Goal: Task Accomplishment & Management: Use online tool/utility

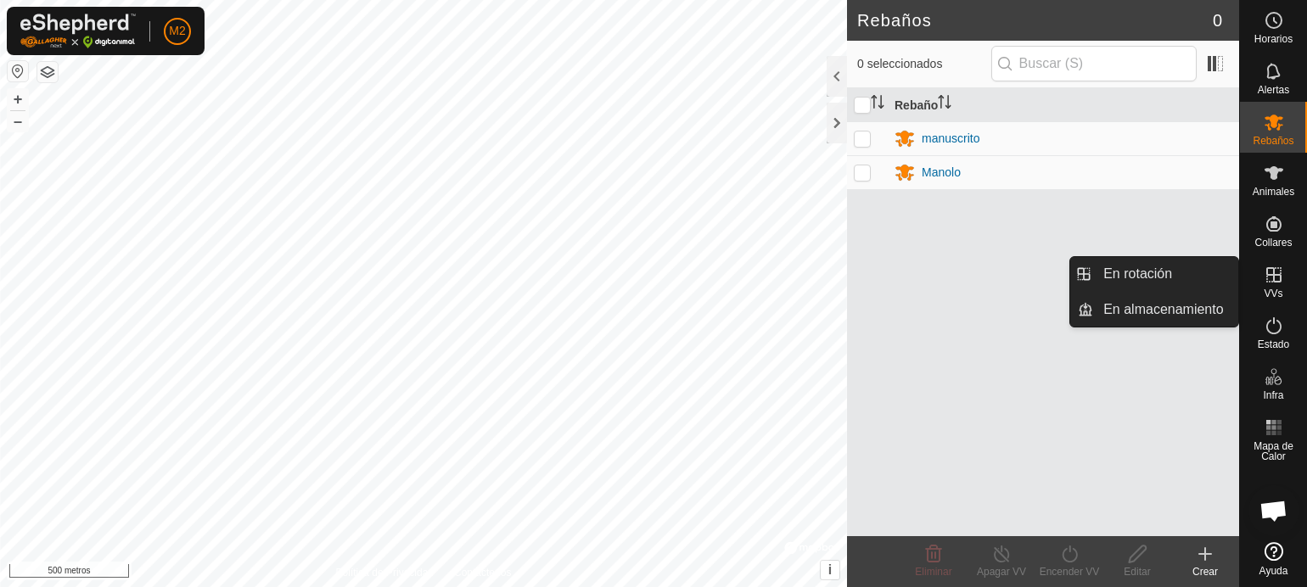
click at [1275, 284] on icon at bounding box center [1274, 275] width 20 height 20
click at [1165, 271] on link "En rotación" at bounding box center [1165, 274] width 145 height 34
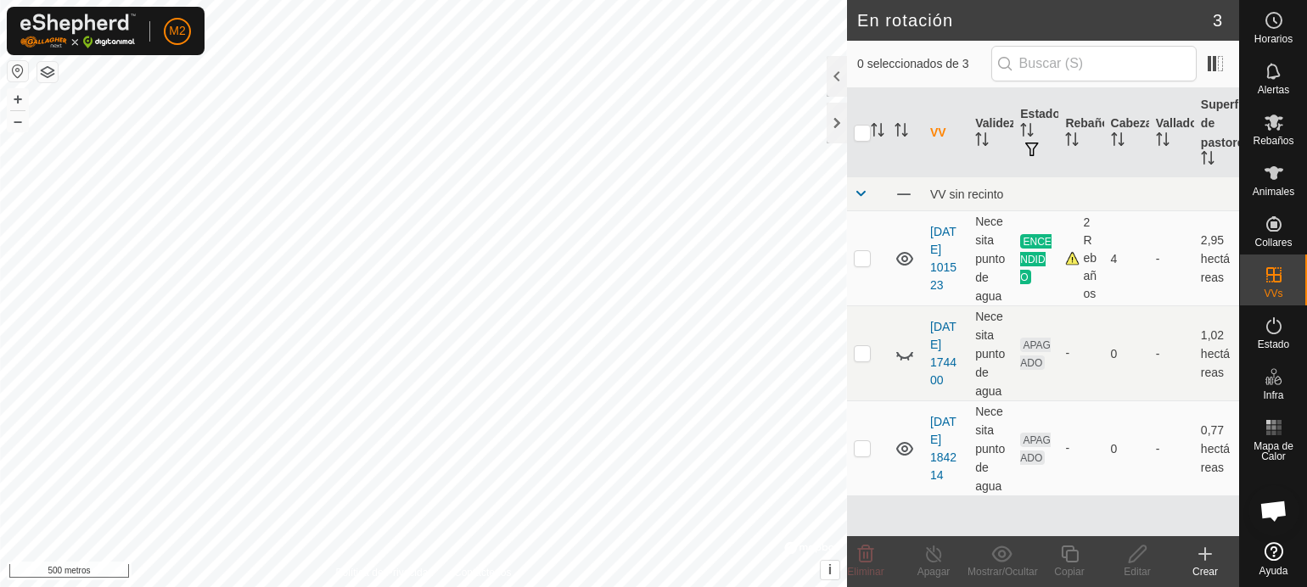
click at [1200, 550] on icon at bounding box center [1205, 554] width 20 height 20
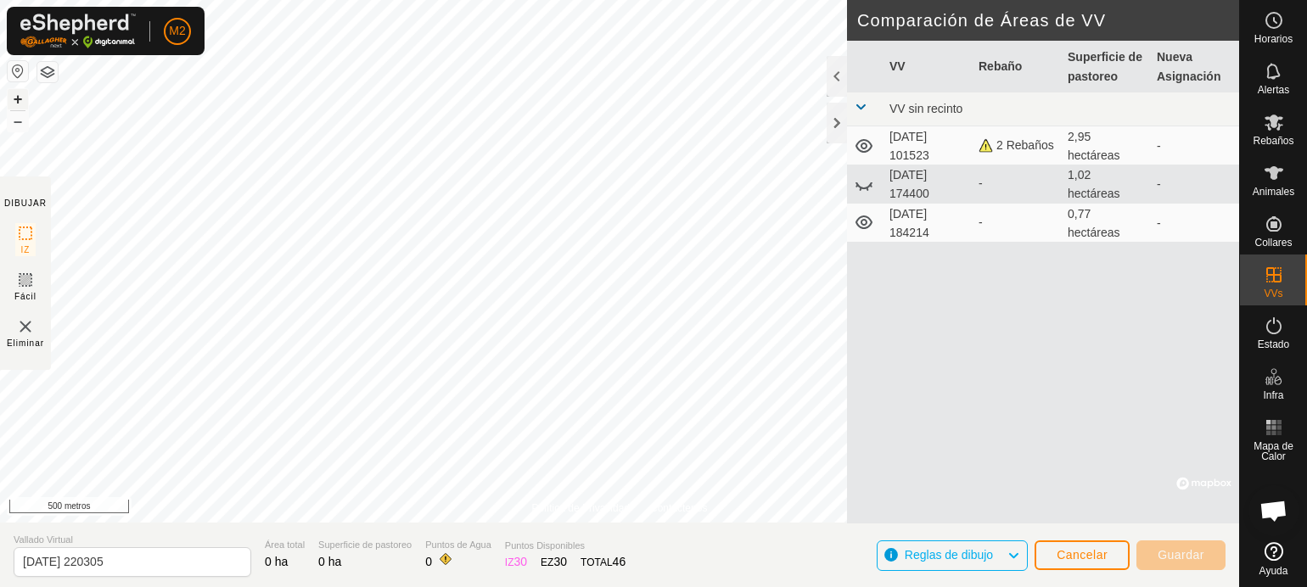
click at [17, 98] on font "+" at bounding box center [18, 99] width 9 height 18
click at [995, 491] on div "Política de Privacidad Contáctenos + – ⇧ i © Mapbox , © OpenStreetMap , Improve…" at bounding box center [620, 293] width 1240 height 587
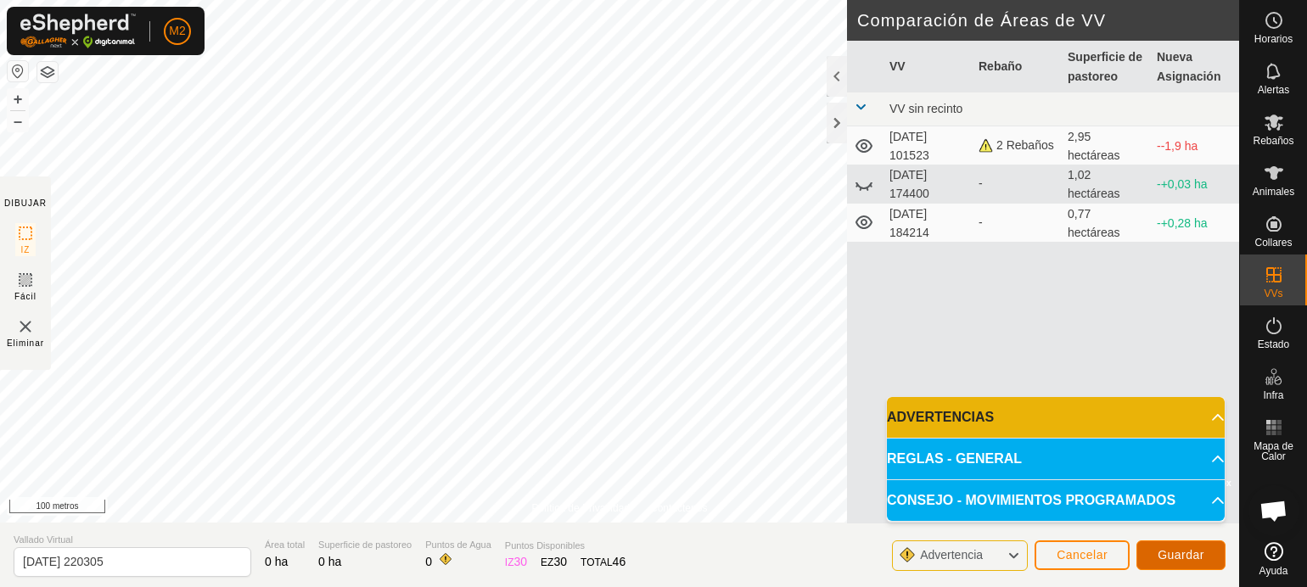
click at [1160, 551] on font "Guardar" at bounding box center [1181, 555] width 47 height 14
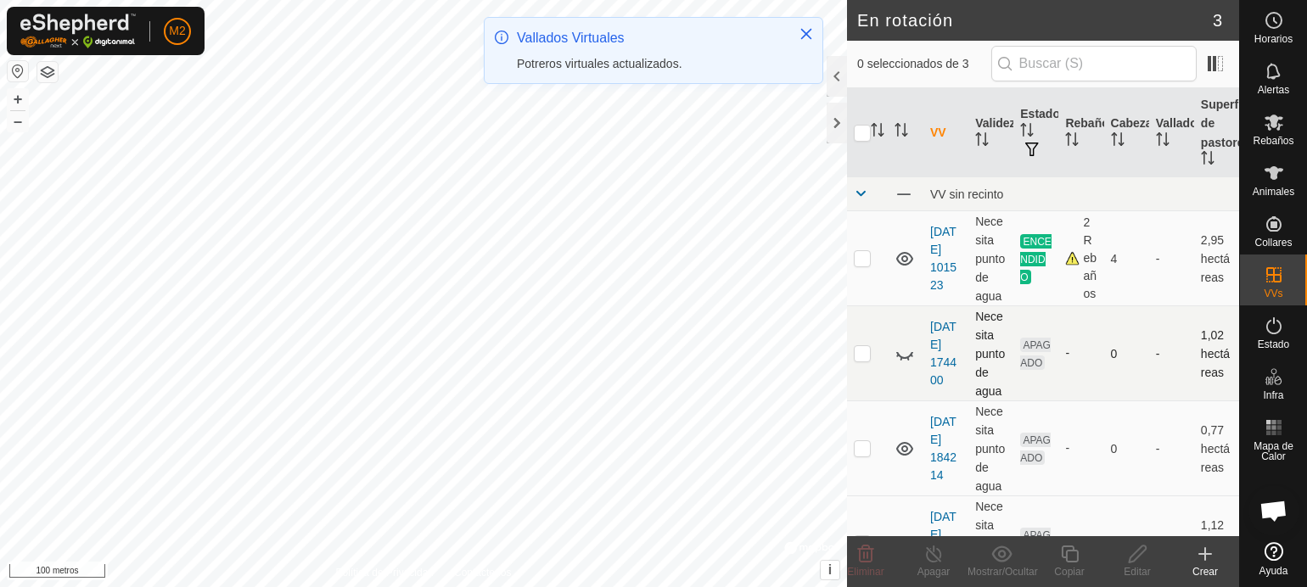
click at [866, 360] on p-checkbox at bounding box center [862, 353] width 17 height 14
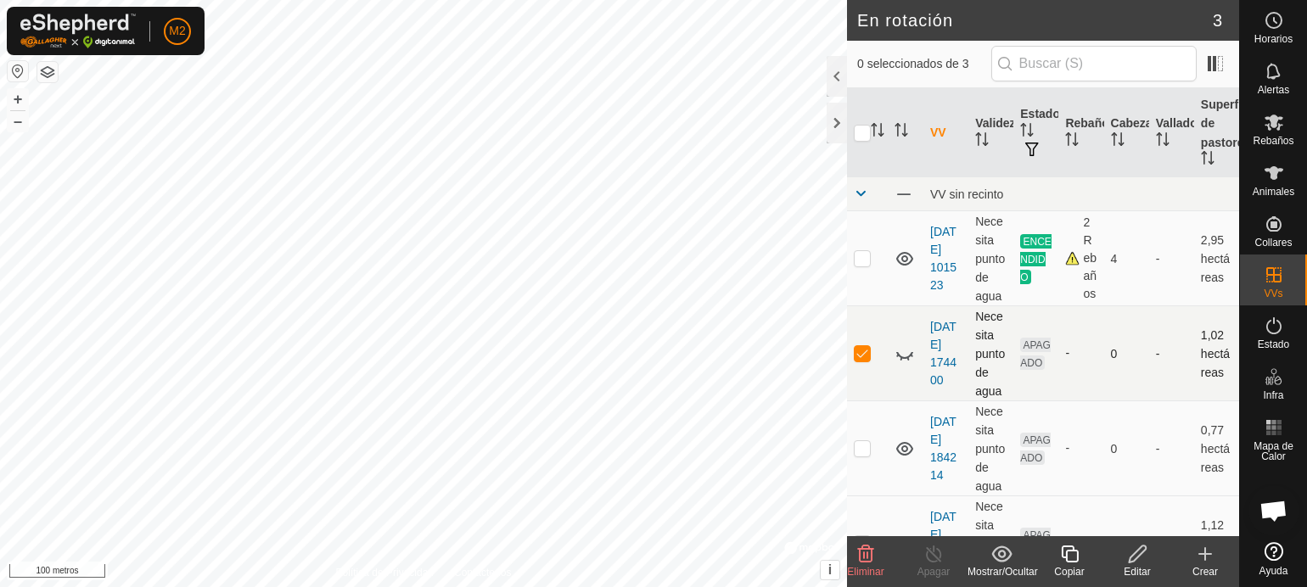
click at [867, 402] on td at bounding box center [867, 353] width 41 height 95
checkbox input "false"
click at [1273, 138] on font "Rebaños" at bounding box center [1273, 141] width 41 height 12
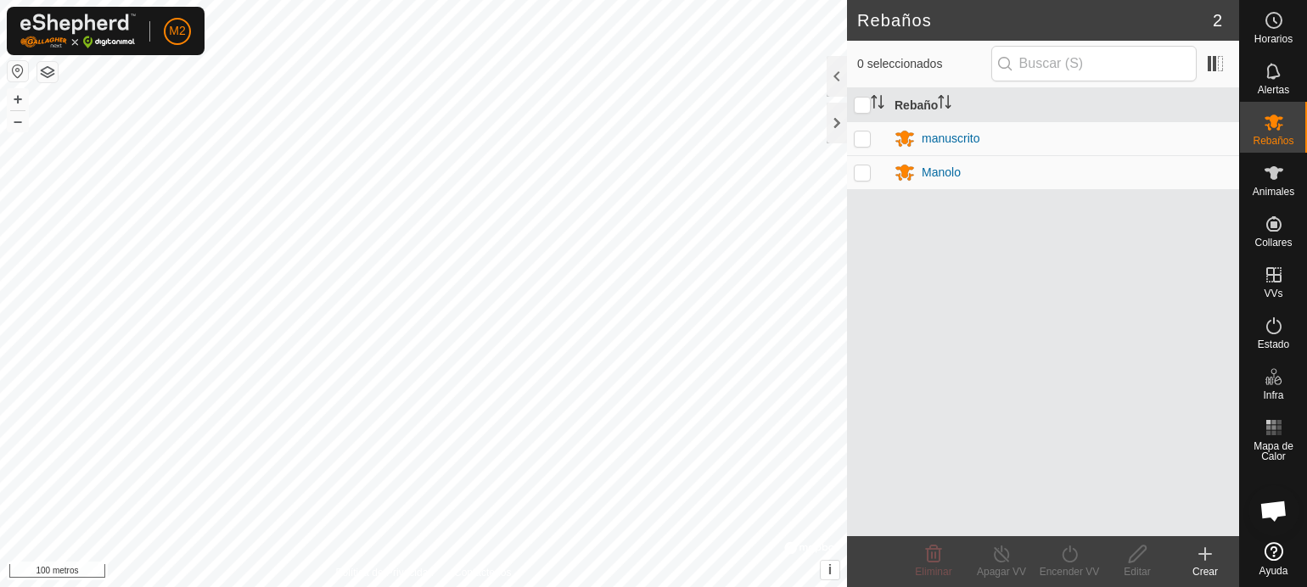
click at [863, 135] on p-checkbox at bounding box center [862, 139] width 17 height 14
checkbox input "true"
click at [863, 171] on p-checkbox at bounding box center [862, 173] width 17 height 14
checkbox input "true"
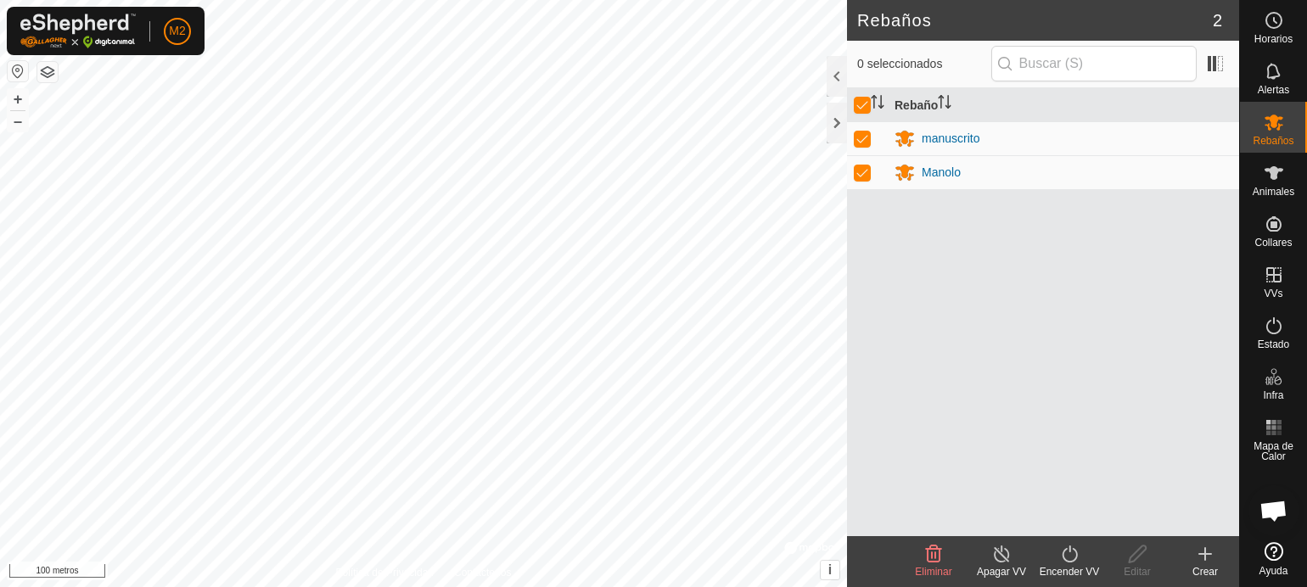
click at [998, 550] on line at bounding box center [1002, 555] width 14 height 14
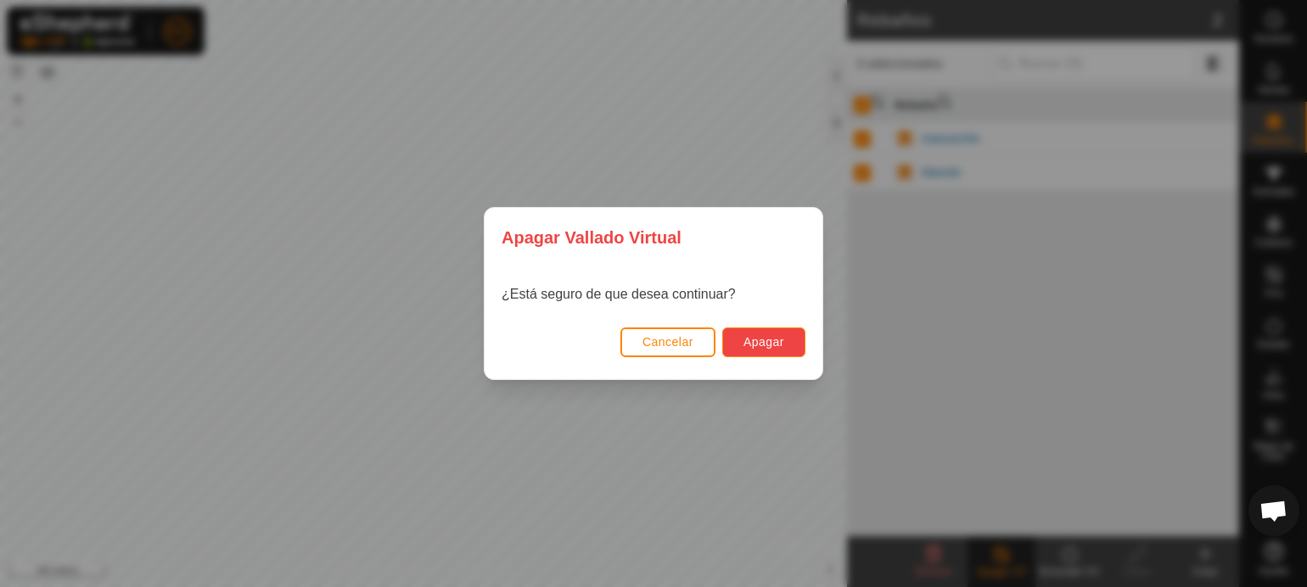
click at [754, 336] on font "Apagar" at bounding box center [764, 342] width 41 height 14
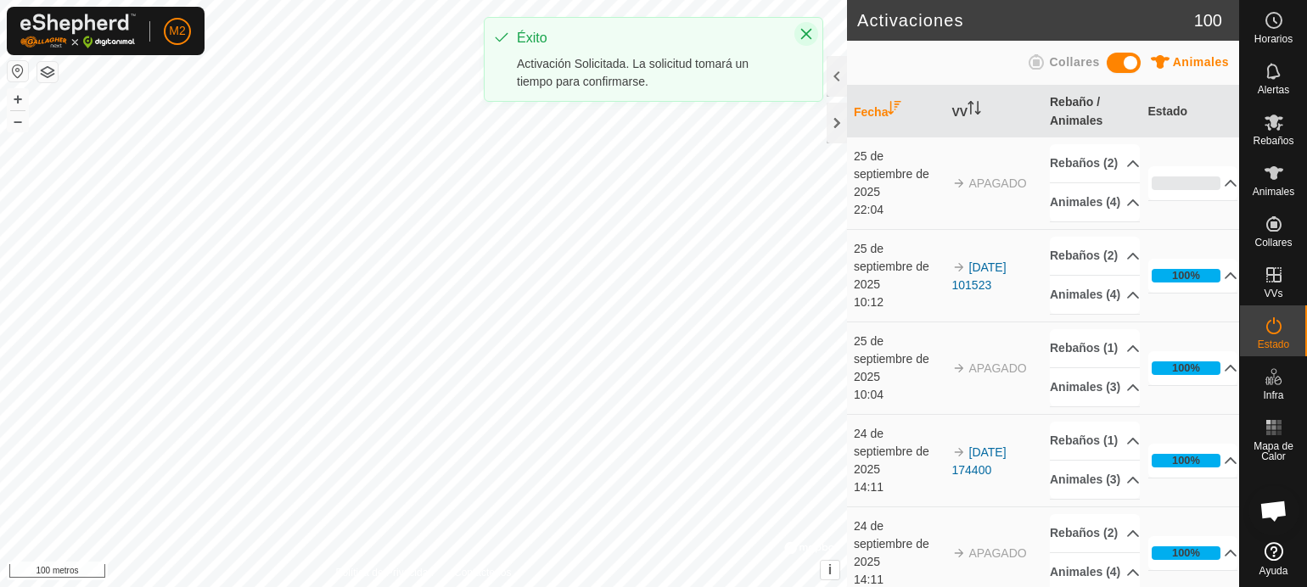
click at [811, 33] on icon "Cerca" at bounding box center [807, 34] width 14 height 14
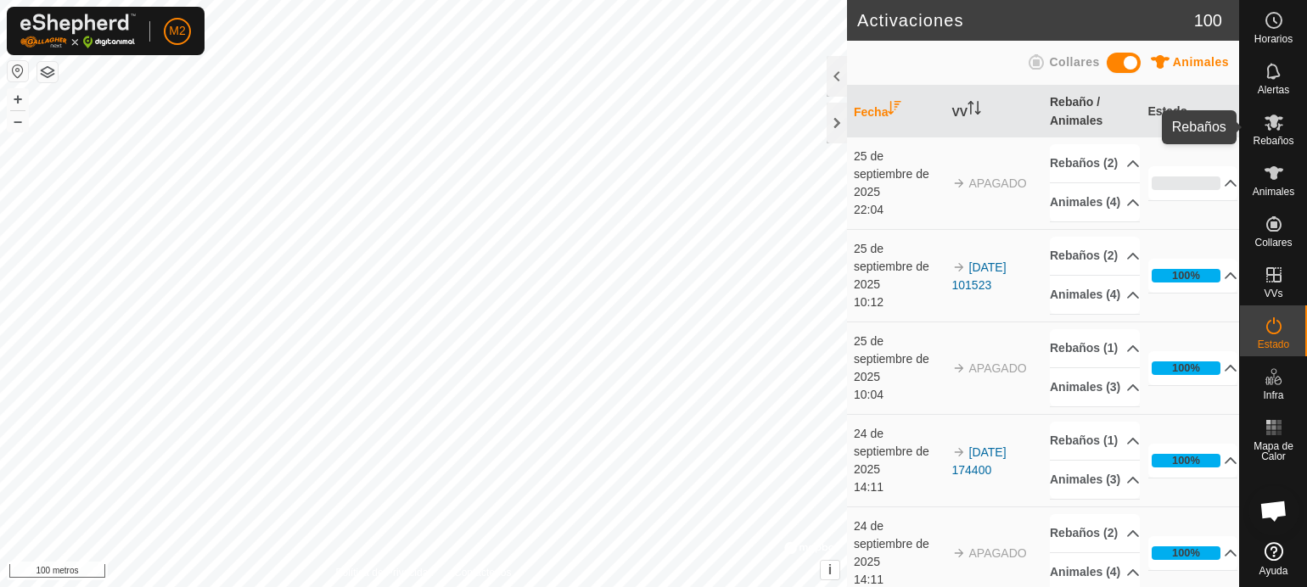
click at [1268, 136] on font "Rebaños" at bounding box center [1273, 141] width 41 height 12
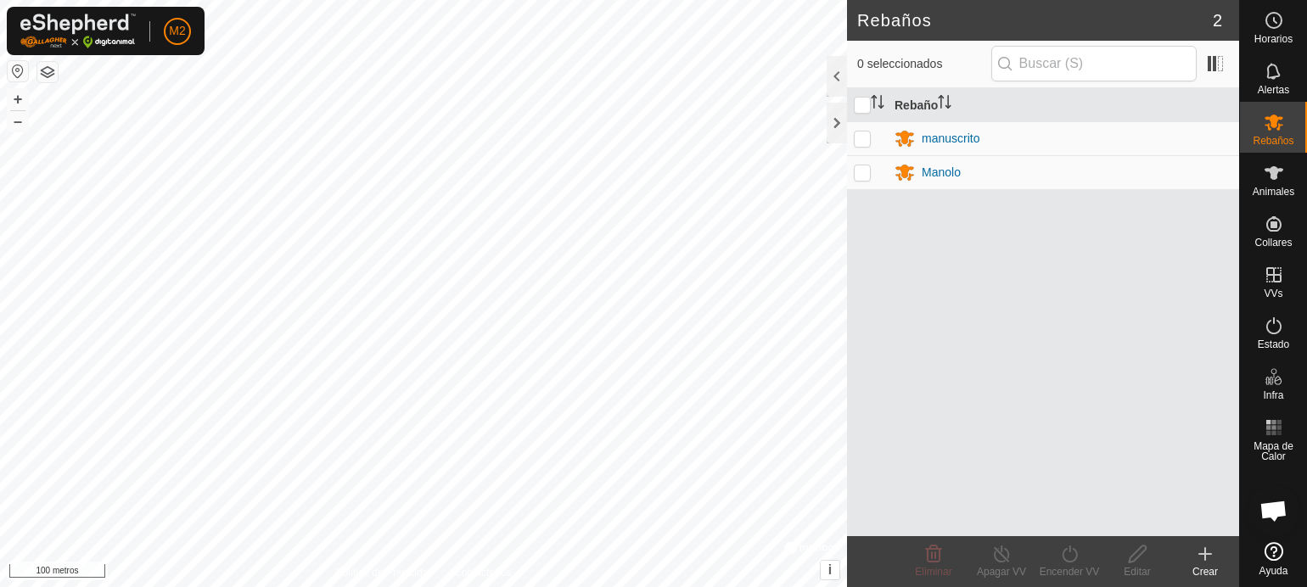
click at [858, 137] on p-checkbox at bounding box center [862, 139] width 17 height 14
checkbox input "true"
click at [1070, 551] on icon at bounding box center [1069, 554] width 15 height 17
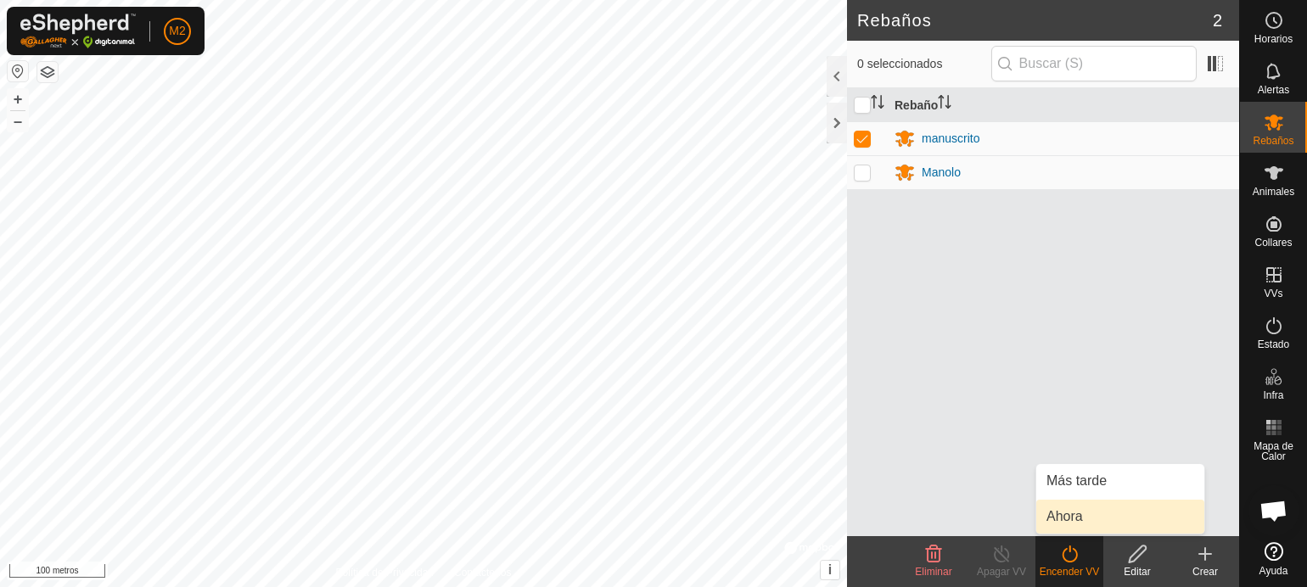
click at [1071, 510] on link "Ahora" at bounding box center [1121, 517] width 168 height 34
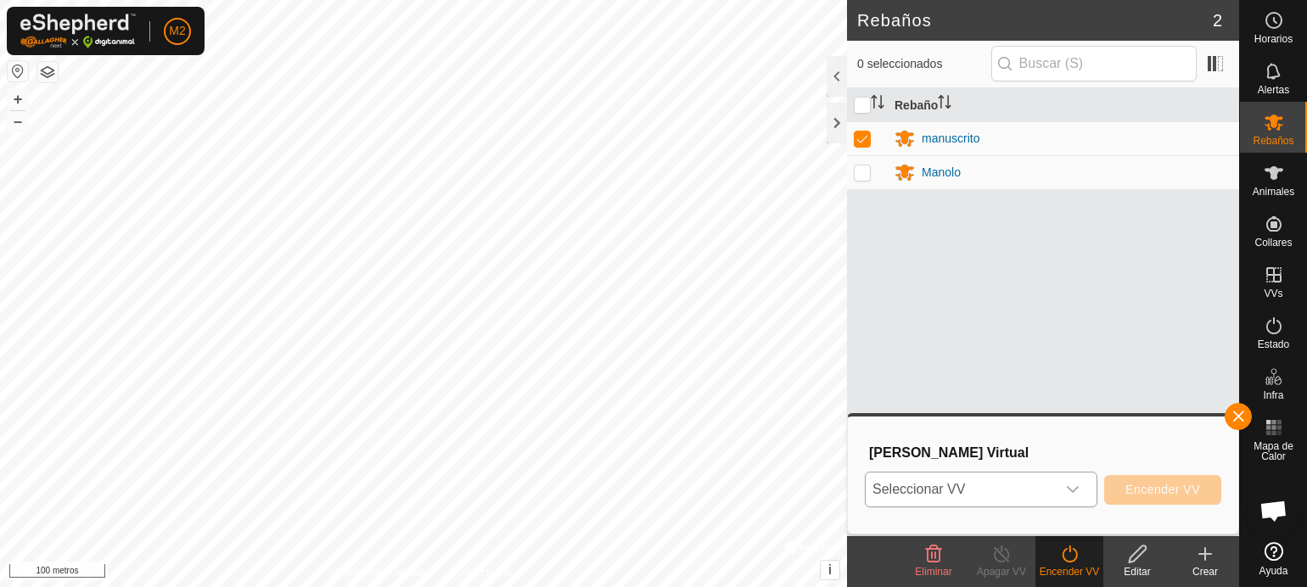
click at [1071, 483] on icon "disparador desplegable" at bounding box center [1073, 490] width 14 height 14
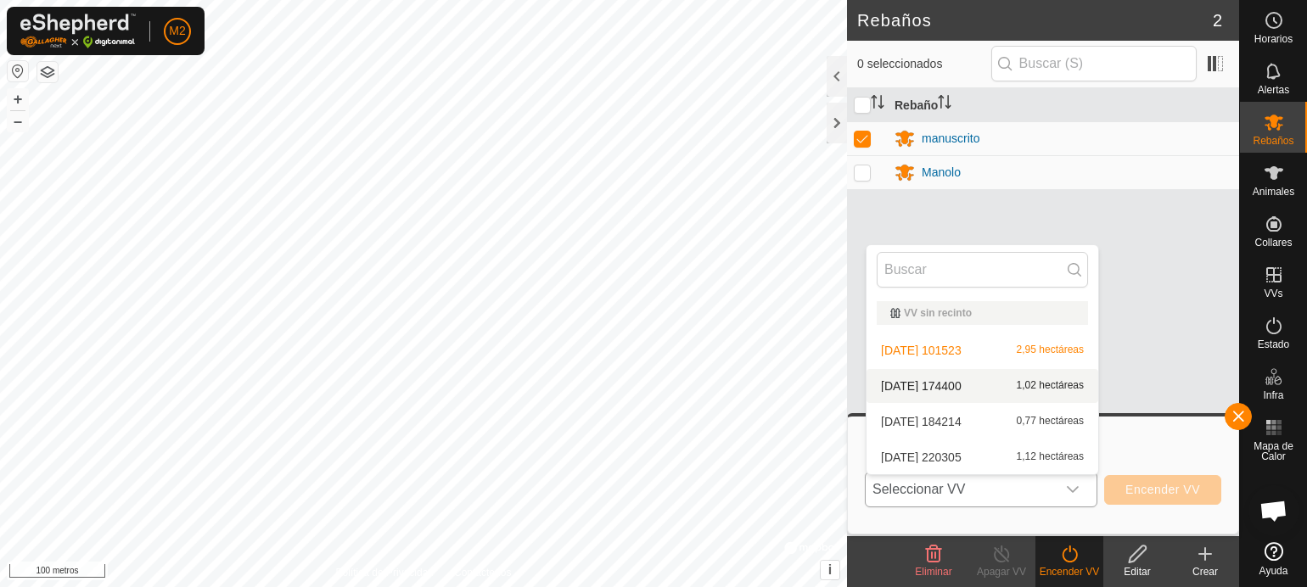
click at [958, 382] on li "[DATE] 174400 1,02 hectáreas" at bounding box center [983, 386] width 232 height 34
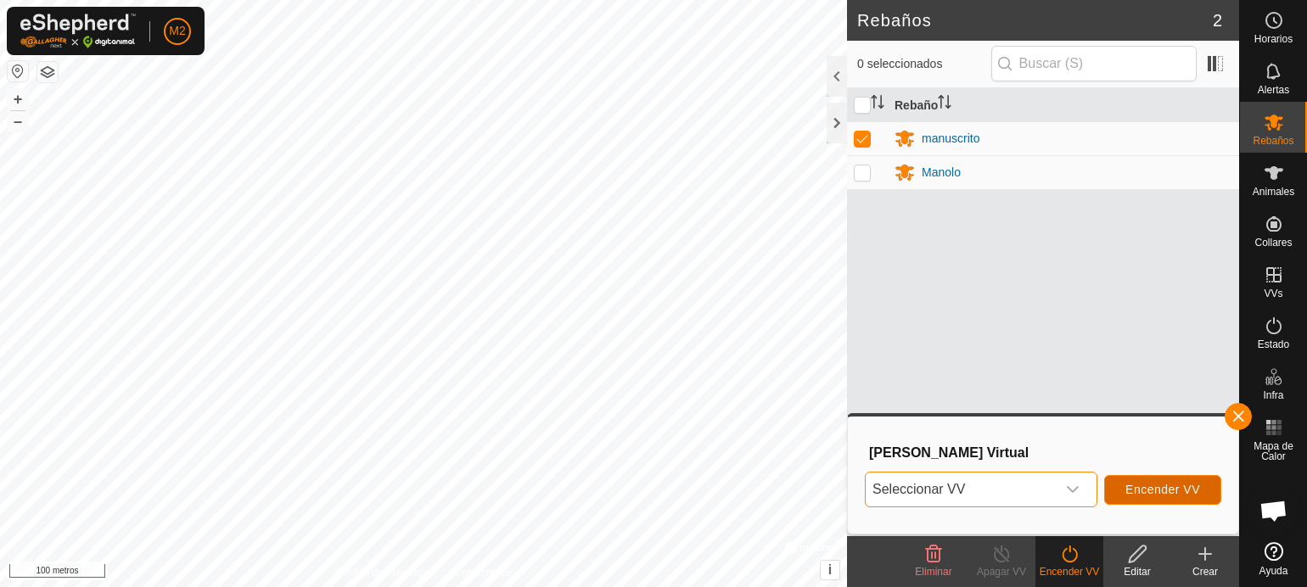
click at [1138, 484] on font "Encender VV" at bounding box center [1163, 490] width 75 height 14
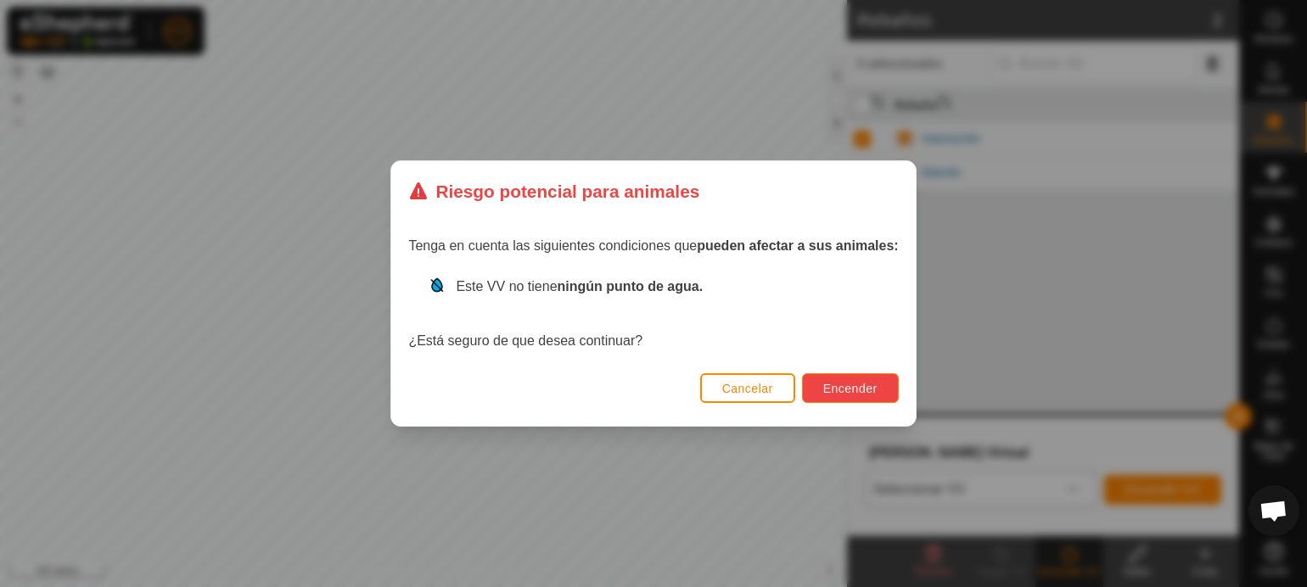
click at [857, 385] on font "Encender" at bounding box center [851, 389] width 54 height 14
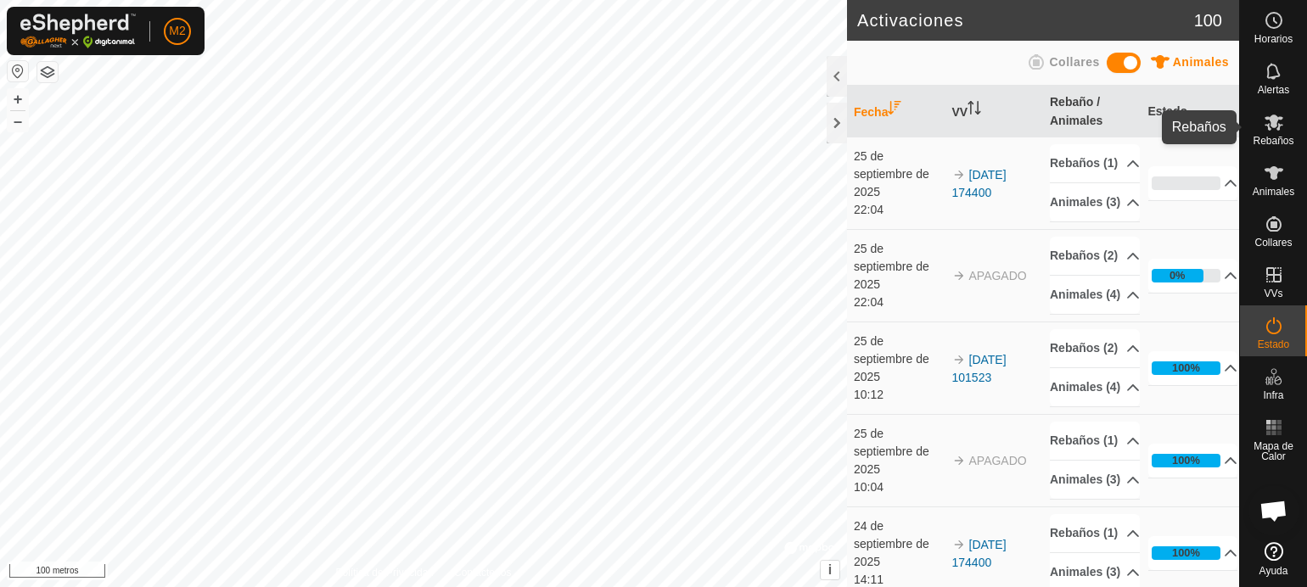
click at [1273, 142] on font "Rebaños" at bounding box center [1273, 141] width 41 height 12
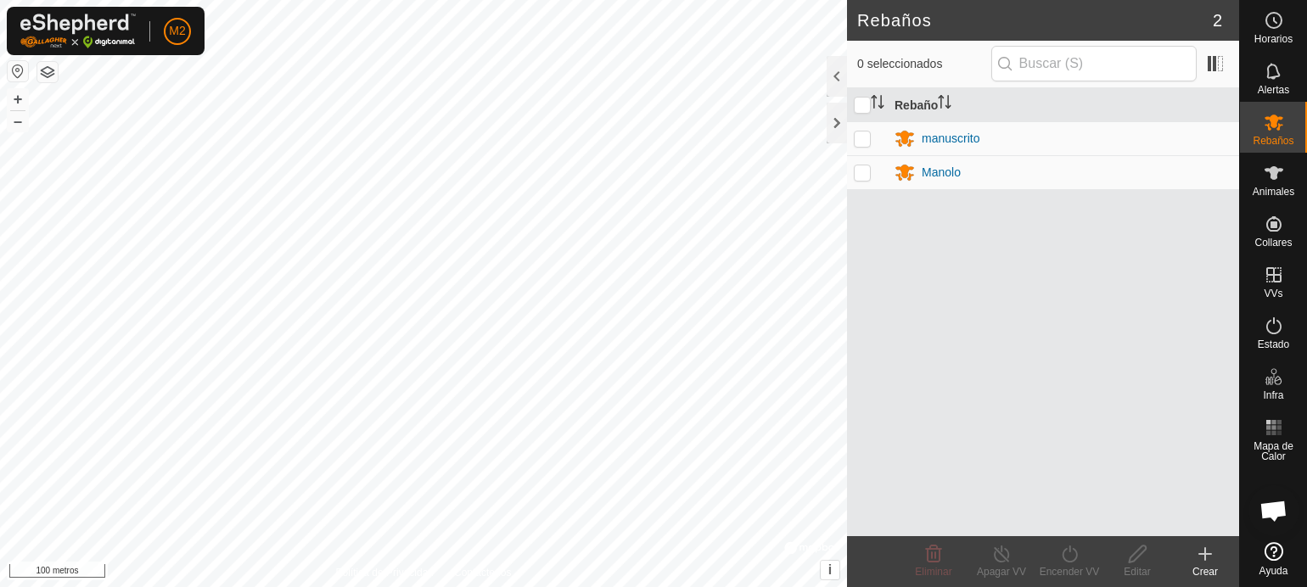
click at [866, 169] on p-checkbox at bounding box center [862, 173] width 17 height 14
checkbox input "true"
click at [863, 137] on p-checkbox at bounding box center [862, 139] width 17 height 14
checkbox input "true"
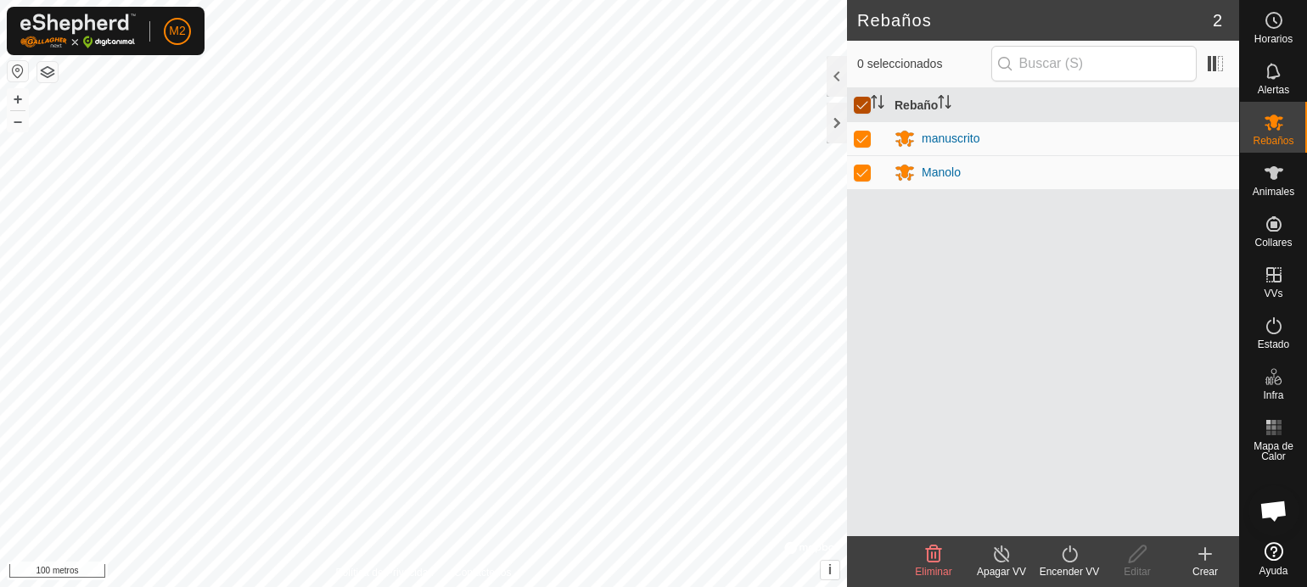
click at [856, 102] on input "checkbox" at bounding box center [862, 105] width 17 height 17
checkbox input "false"
click at [862, 137] on p-checkbox at bounding box center [862, 139] width 17 height 14
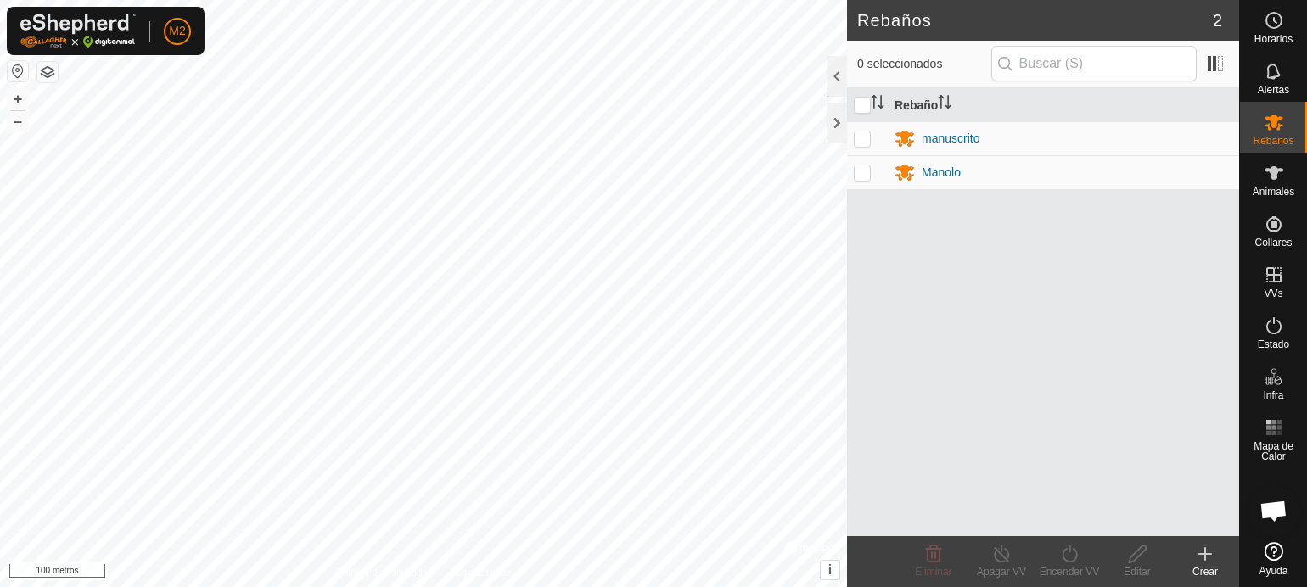
checkbox input "true"
click at [1073, 555] on icon at bounding box center [1070, 554] width 21 height 20
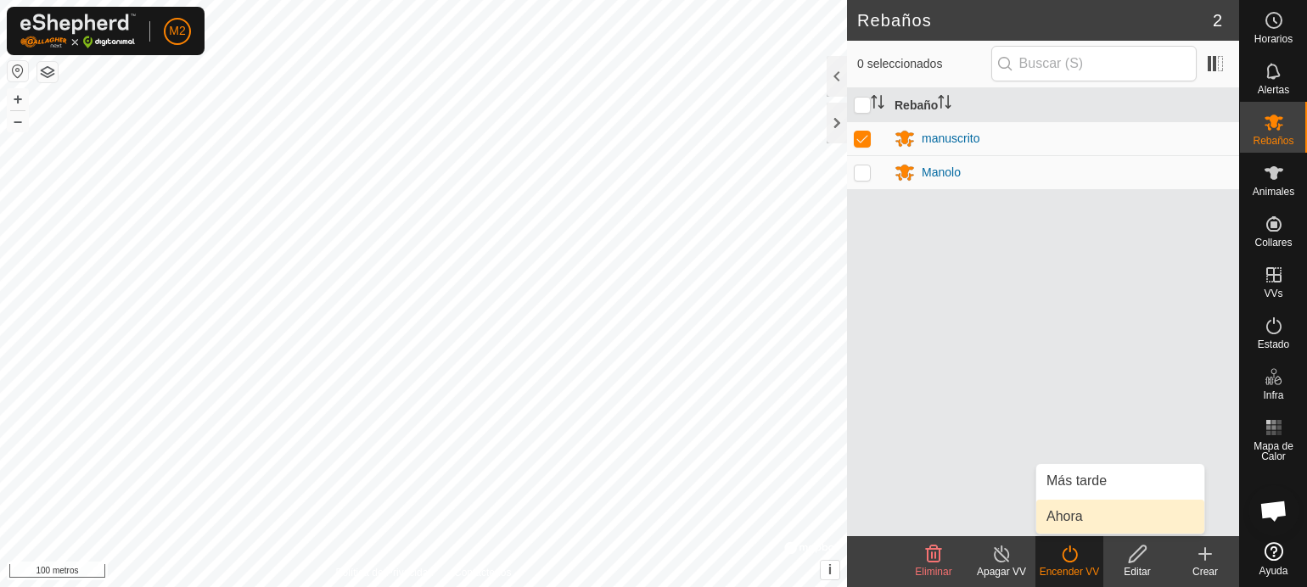
click at [1068, 514] on link "Ahora" at bounding box center [1121, 517] width 168 height 34
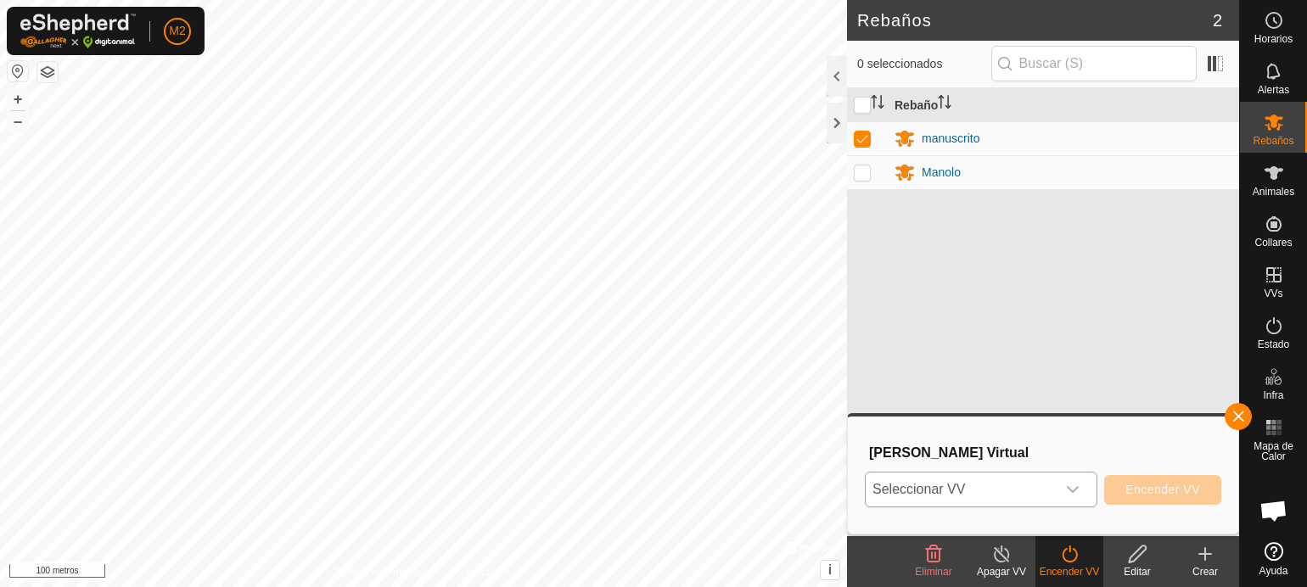
click at [1076, 485] on icon "disparador desplegable" at bounding box center [1073, 490] width 14 height 14
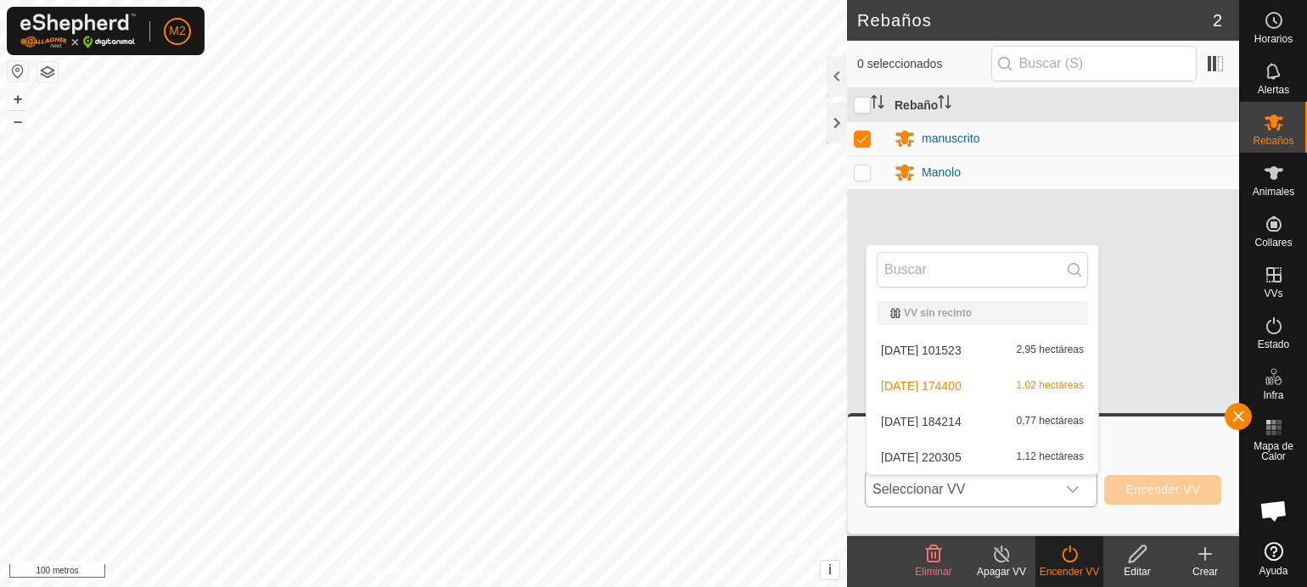
click at [1048, 455] on li "[DATE] 220305 1,12 hectáreas" at bounding box center [983, 458] width 232 height 34
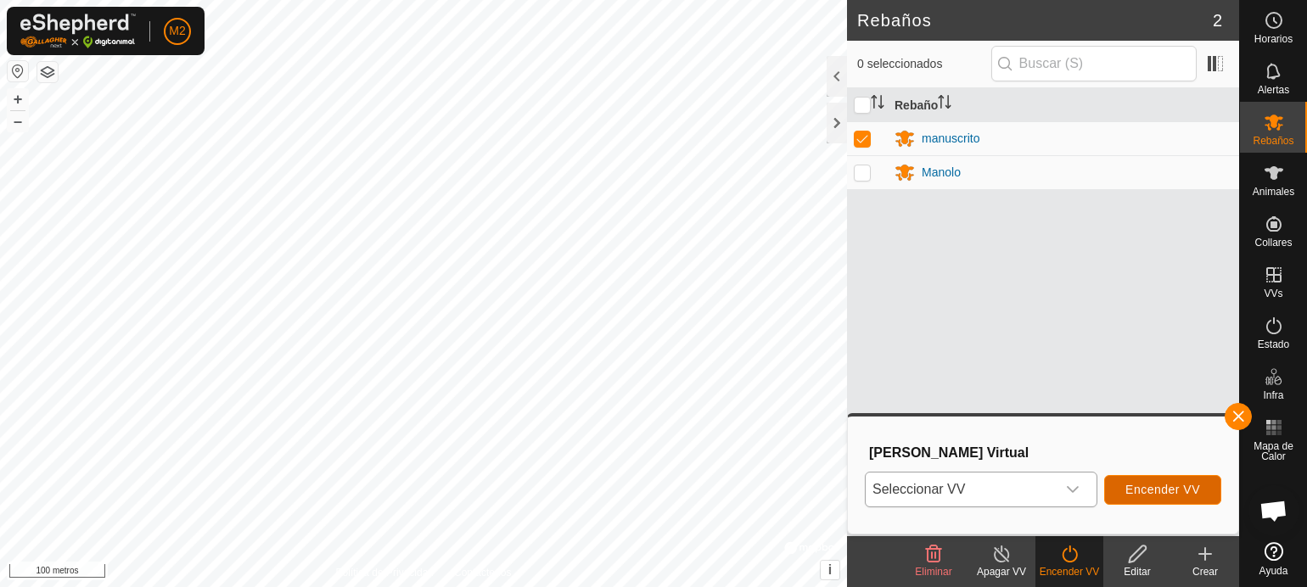
click at [1141, 487] on font "Encender VV" at bounding box center [1163, 490] width 75 height 14
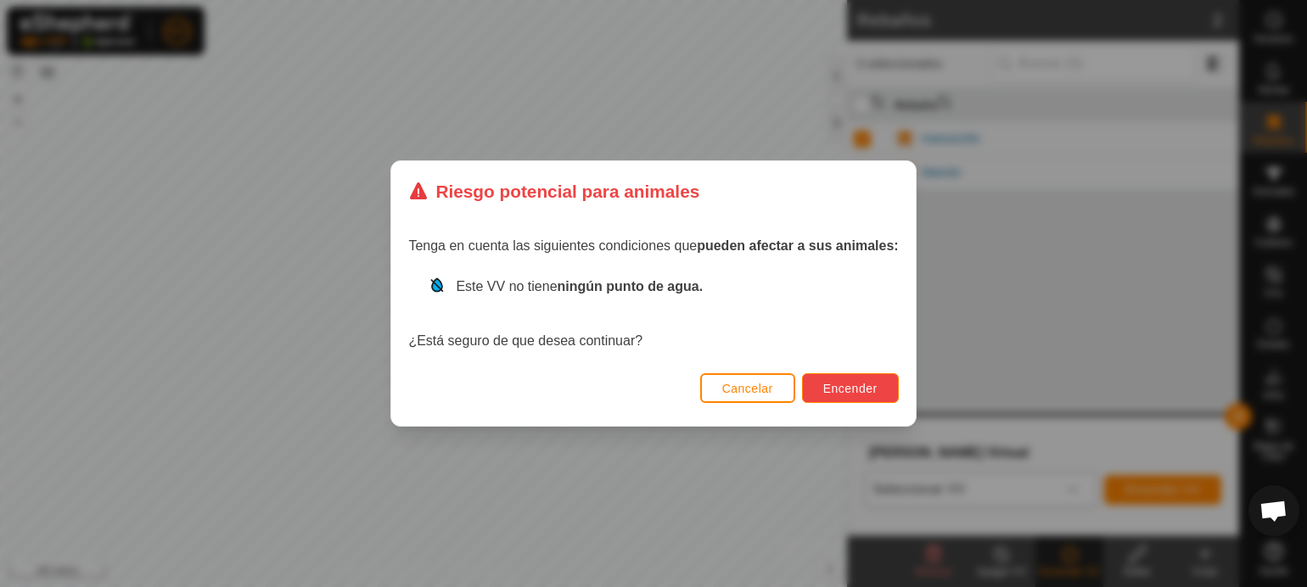
click at [864, 388] on font "Encender" at bounding box center [851, 389] width 54 height 14
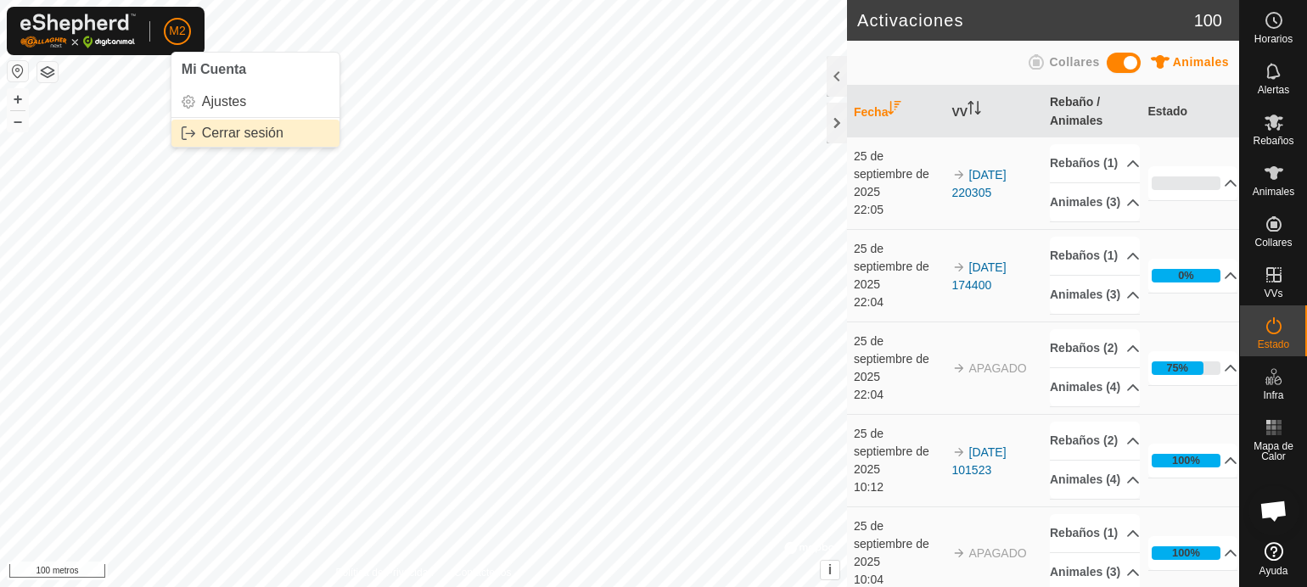
click at [202, 141] on link "Cerrar sesión" at bounding box center [255, 133] width 168 height 27
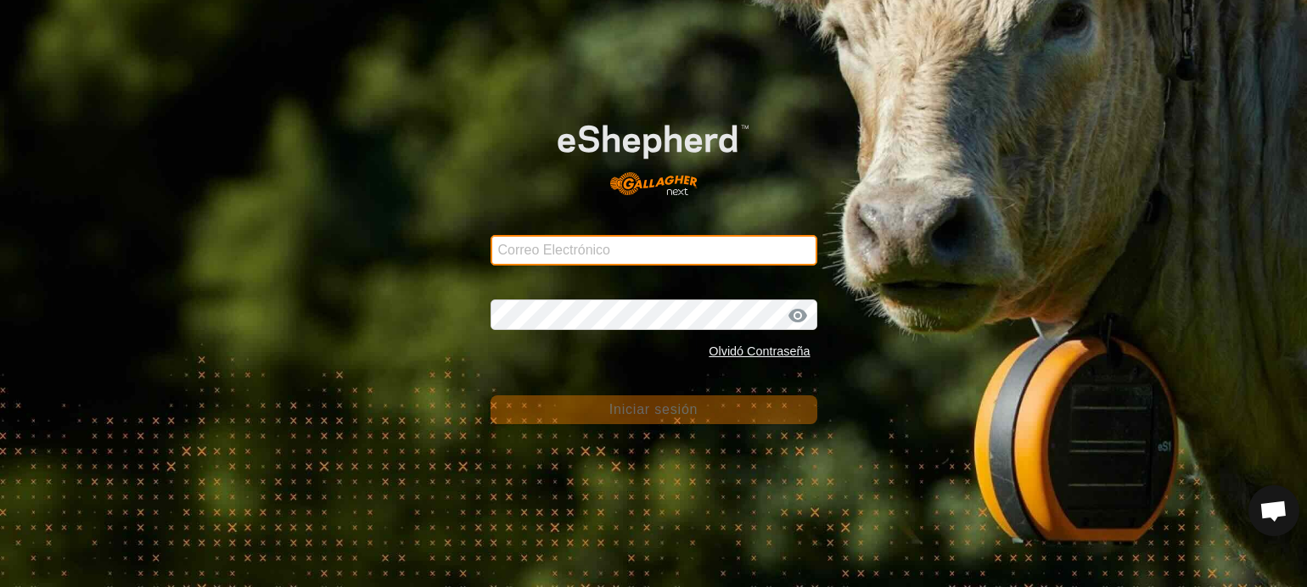
type input "[PERSON_NAME][EMAIL_ADDRESS][DOMAIN_NAME]"
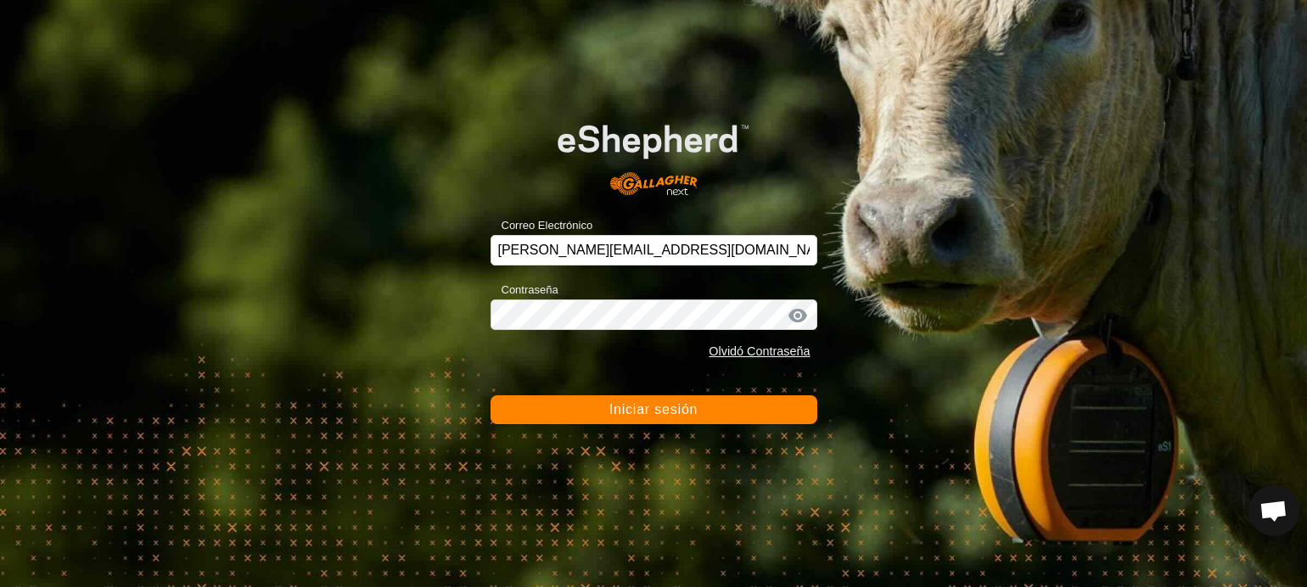
click at [638, 399] on button "Iniciar sesión" at bounding box center [654, 410] width 327 height 29
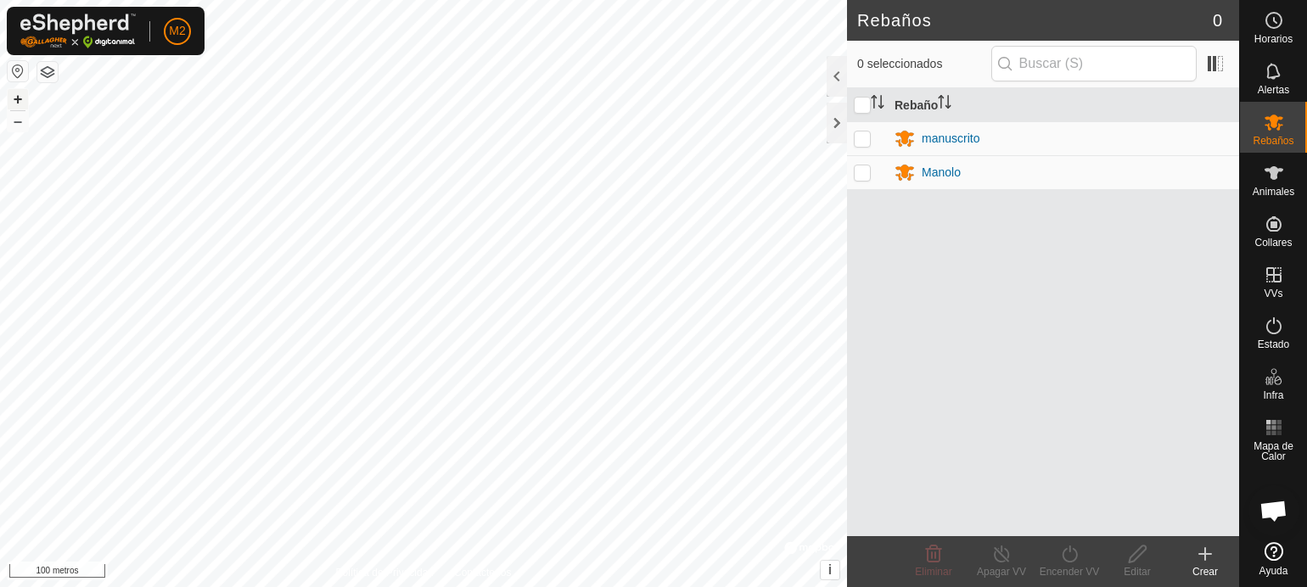
click at [24, 100] on button "+" at bounding box center [18, 99] width 20 height 20
click at [20, 99] on font "+" at bounding box center [18, 99] width 9 height 18
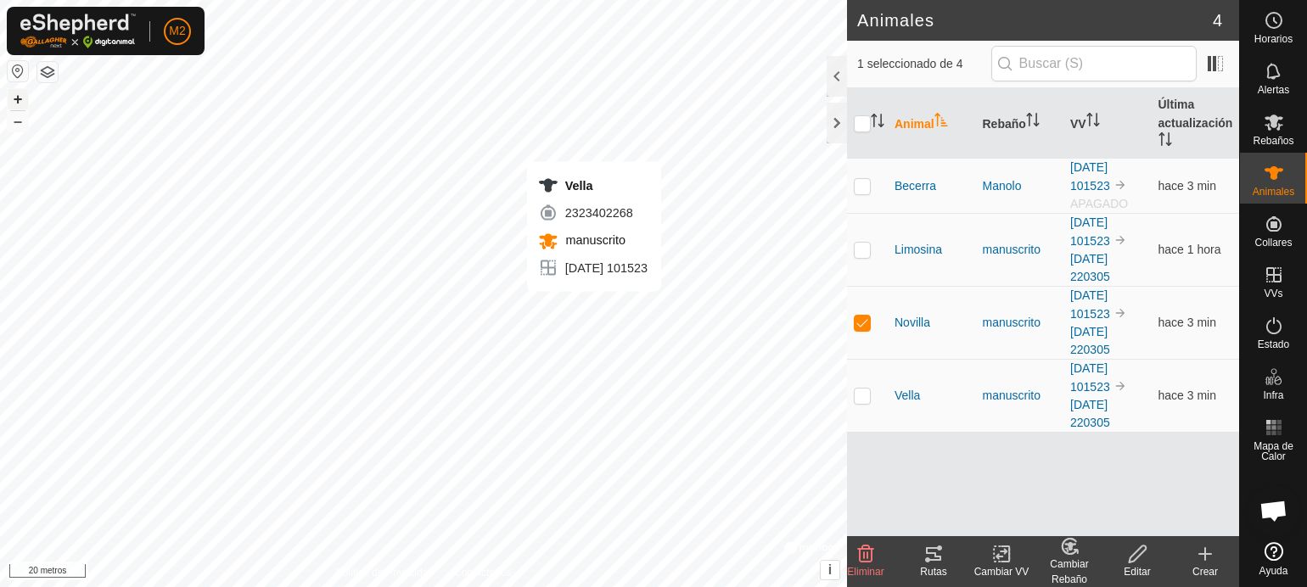
checkbox input "false"
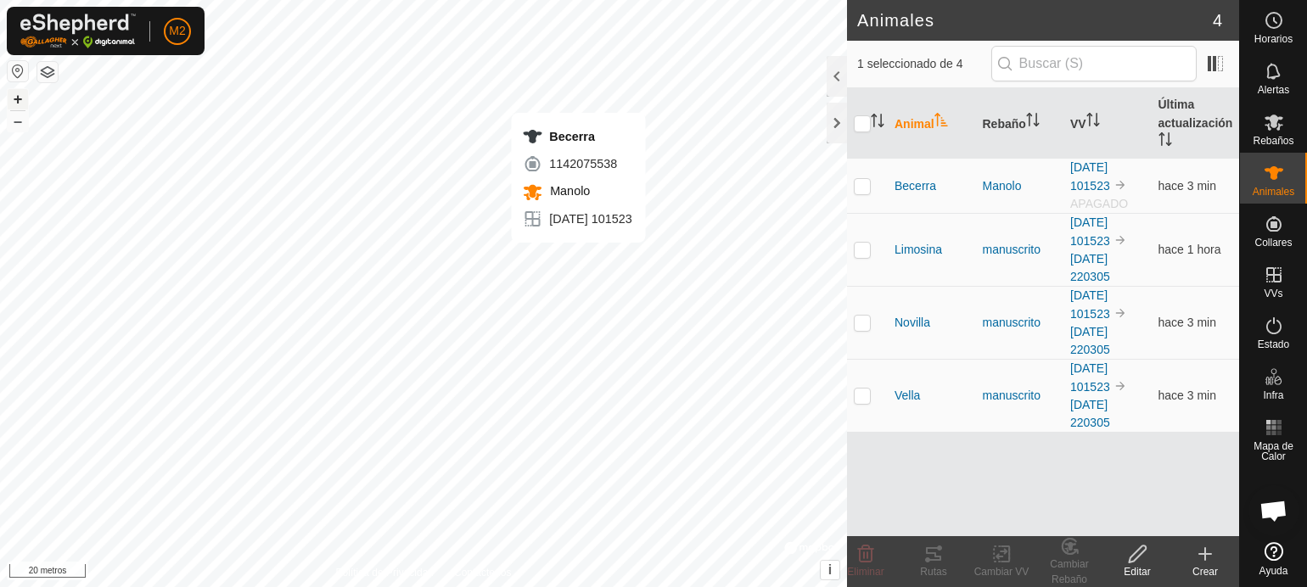
checkbox input "true"
